Goal: Task Accomplishment & Management: Use online tool/utility

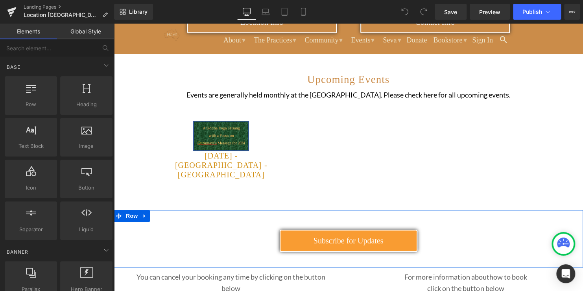
scroll to position [197, 0]
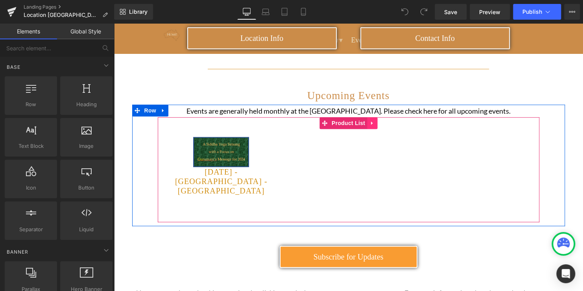
click at [369, 124] on icon at bounding box center [372, 123] width 6 height 6
click at [340, 121] on span "Product List" at bounding box center [348, 124] width 37 height 12
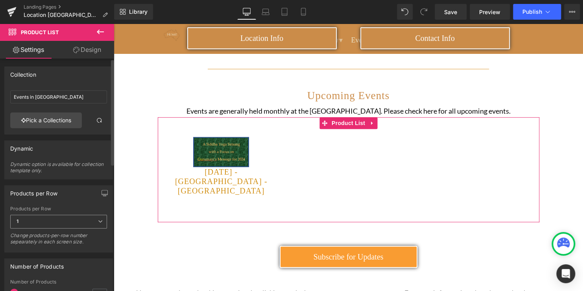
click at [99, 222] on icon at bounding box center [100, 221] width 5 height 5
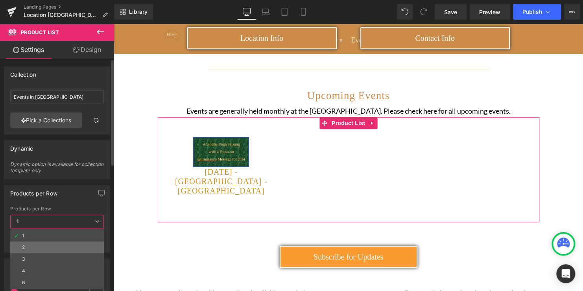
click at [52, 247] on li "2" at bounding box center [57, 248] width 94 height 12
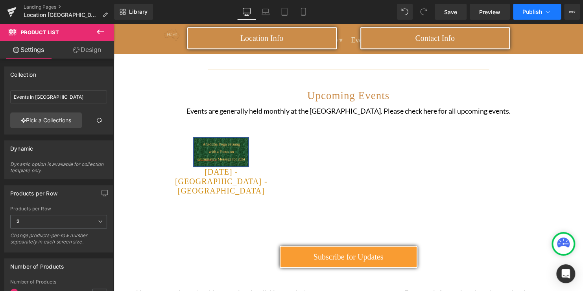
click at [528, 14] on span "Publish" at bounding box center [532, 12] width 20 height 6
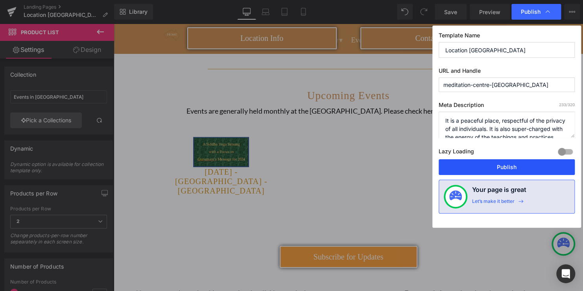
drag, startPoint x: 502, startPoint y: 162, endPoint x: 388, endPoint y: 138, distance: 116.5
click at [502, 162] on button "Publish" at bounding box center [507, 167] width 136 height 16
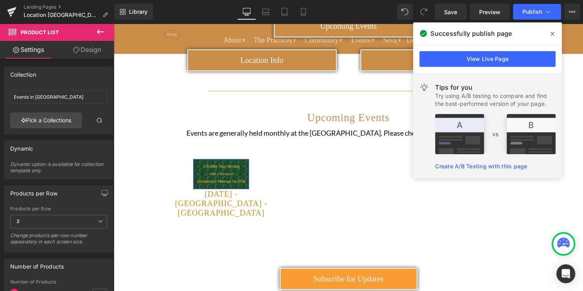
scroll to position [157, 0]
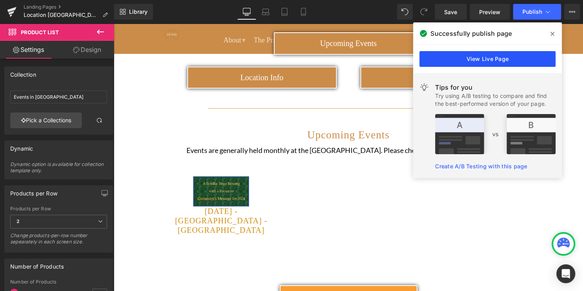
click at [516, 55] on link "View Live Page" at bounding box center [487, 59] width 136 height 16
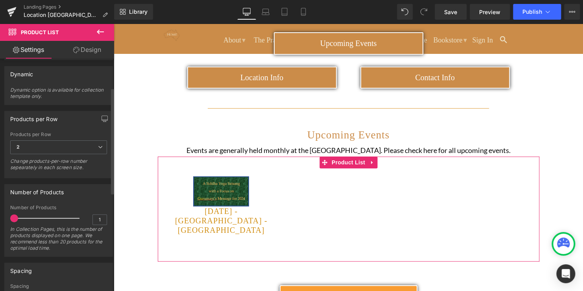
scroll to position [79, 0]
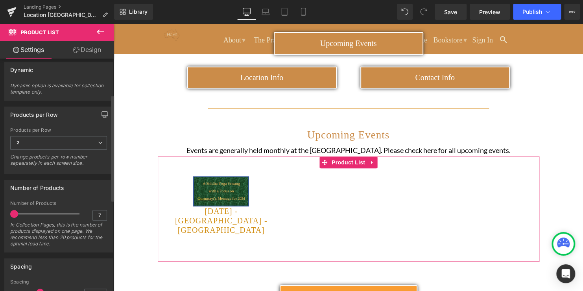
click at [27, 212] on div at bounding box center [46, 214] width 65 height 16
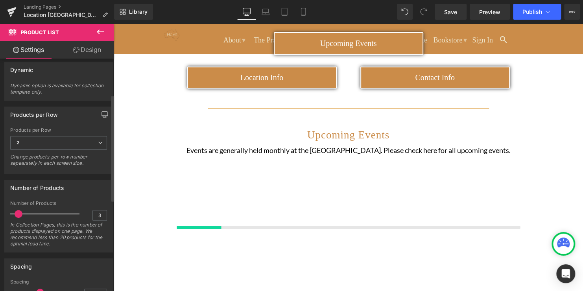
click at [19, 212] on div at bounding box center [46, 214] width 65 height 16
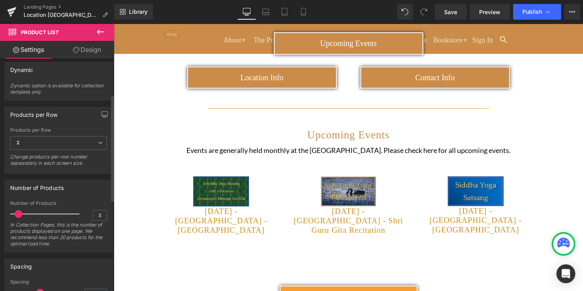
type input "2"
click at [17, 214] on span at bounding box center [17, 214] width 8 height 8
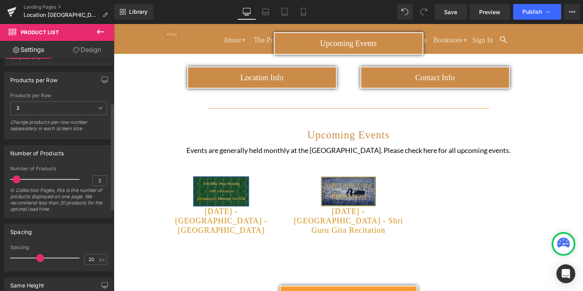
scroll to position [118, 0]
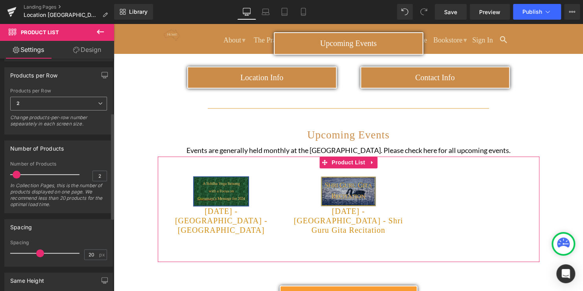
click at [100, 103] on span "2" at bounding box center [58, 104] width 97 height 14
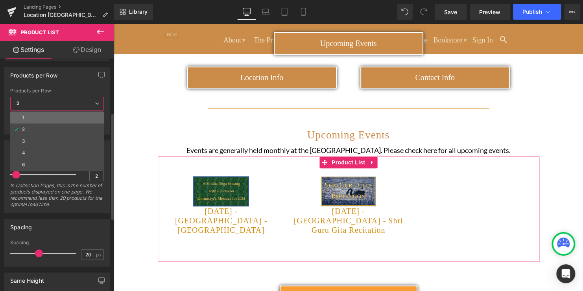
click at [41, 115] on li "1" at bounding box center [57, 118] width 94 height 12
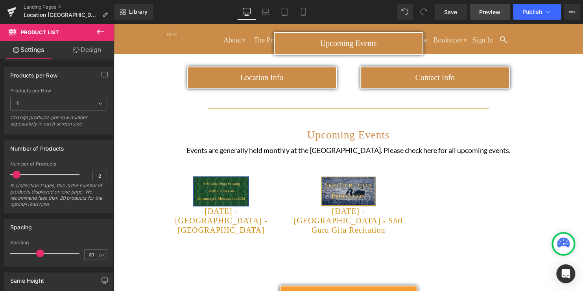
click at [482, 11] on span "Preview" at bounding box center [489, 12] width 21 height 8
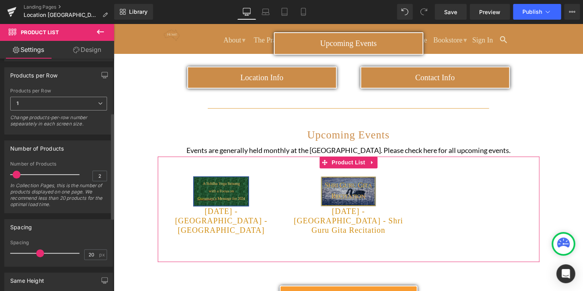
click at [96, 106] on span "1" at bounding box center [58, 104] width 97 height 14
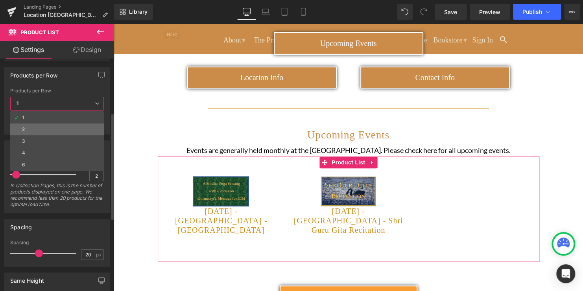
click at [57, 127] on li "2" at bounding box center [57, 130] width 94 height 12
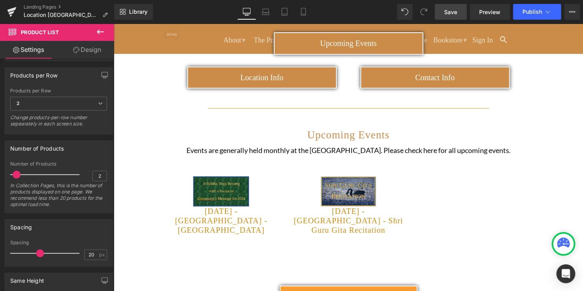
click at [439, 11] on link "Save" at bounding box center [451, 12] width 32 height 16
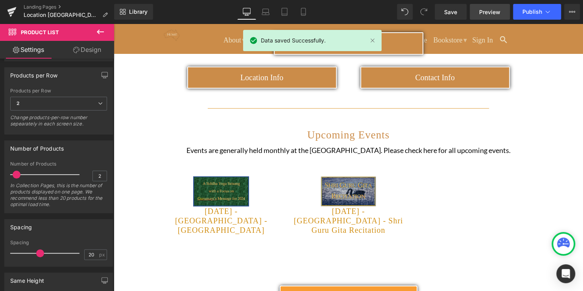
click at [479, 13] on span "Preview" at bounding box center [489, 12] width 21 height 8
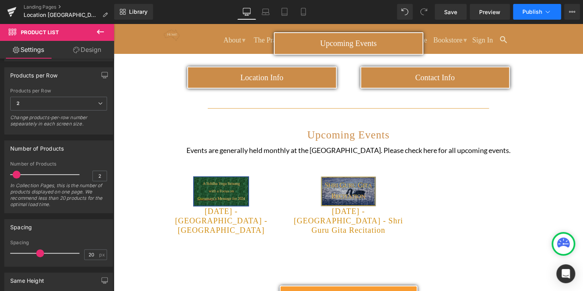
click at [524, 17] on button "Publish" at bounding box center [537, 12] width 48 height 16
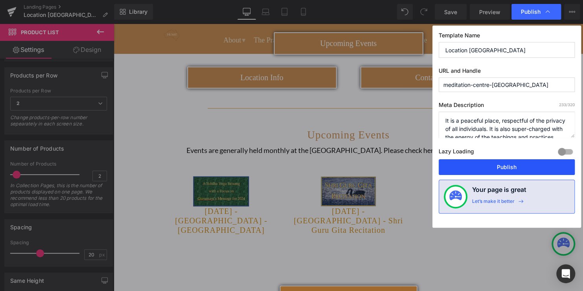
click at [469, 168] on button "Publish" at bounding box center [507, 167] width 136 height 16
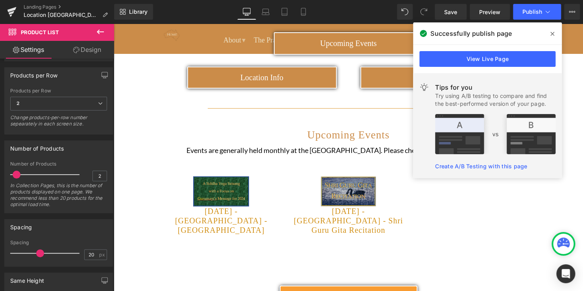
click at [552, 35] on icon at bounding box center [552, 34] width 4 height 4
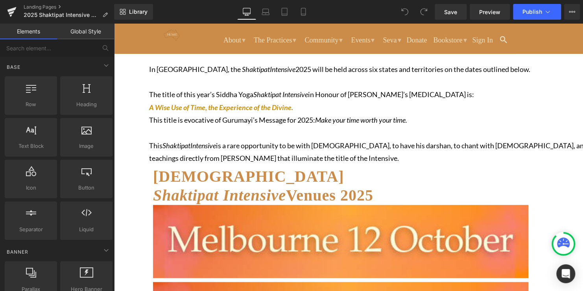
scroll to position [118, 0]
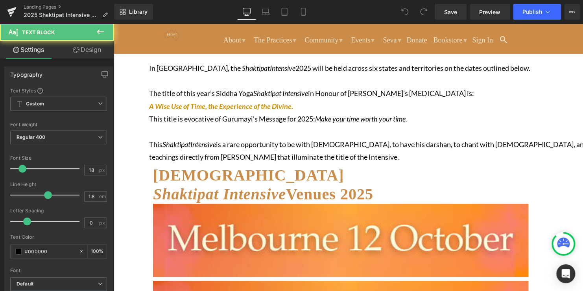
drag, startPoint x: 188, startPoint y: 90, endPoint x: 519, endPoint y: 105, distance: 331.2
click at [519, 105] on p "The title of this year’s Siddha Yoga Shaktipat Intensive in Honour of [PERSON_N…" at bounding box center [387, 100] width 477 height 26
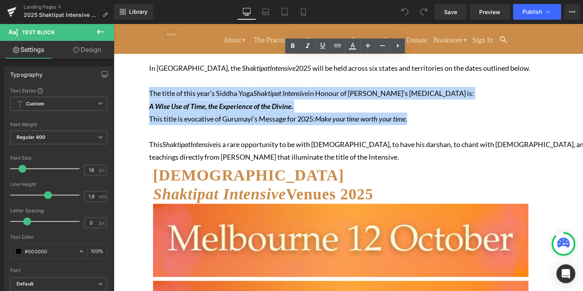
drag, startPoint x: 481, startPoint y: 114, endPoint x: 187, endPoint y: 93, distance: 294.3
click at [187, 93] on div "In [GEOGRAPHIC_DATA], the Shaktipat Intensive 2025 will be held across six stat…" at bounding box center [387, 113] width 477 height 102
copy div "The title of this year’s Siddha Yoga Shaktipat Intensive in Honour of [PERSON_N…"
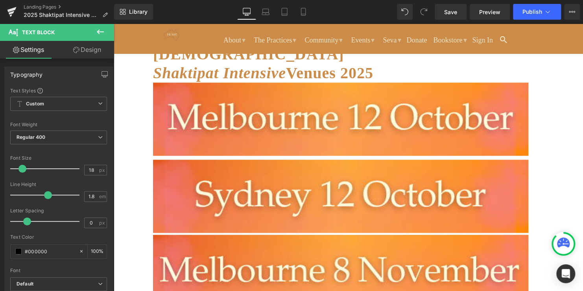
scroll to position [236, 0]
